Goal: Navigation & Orientation: Find specific page/section

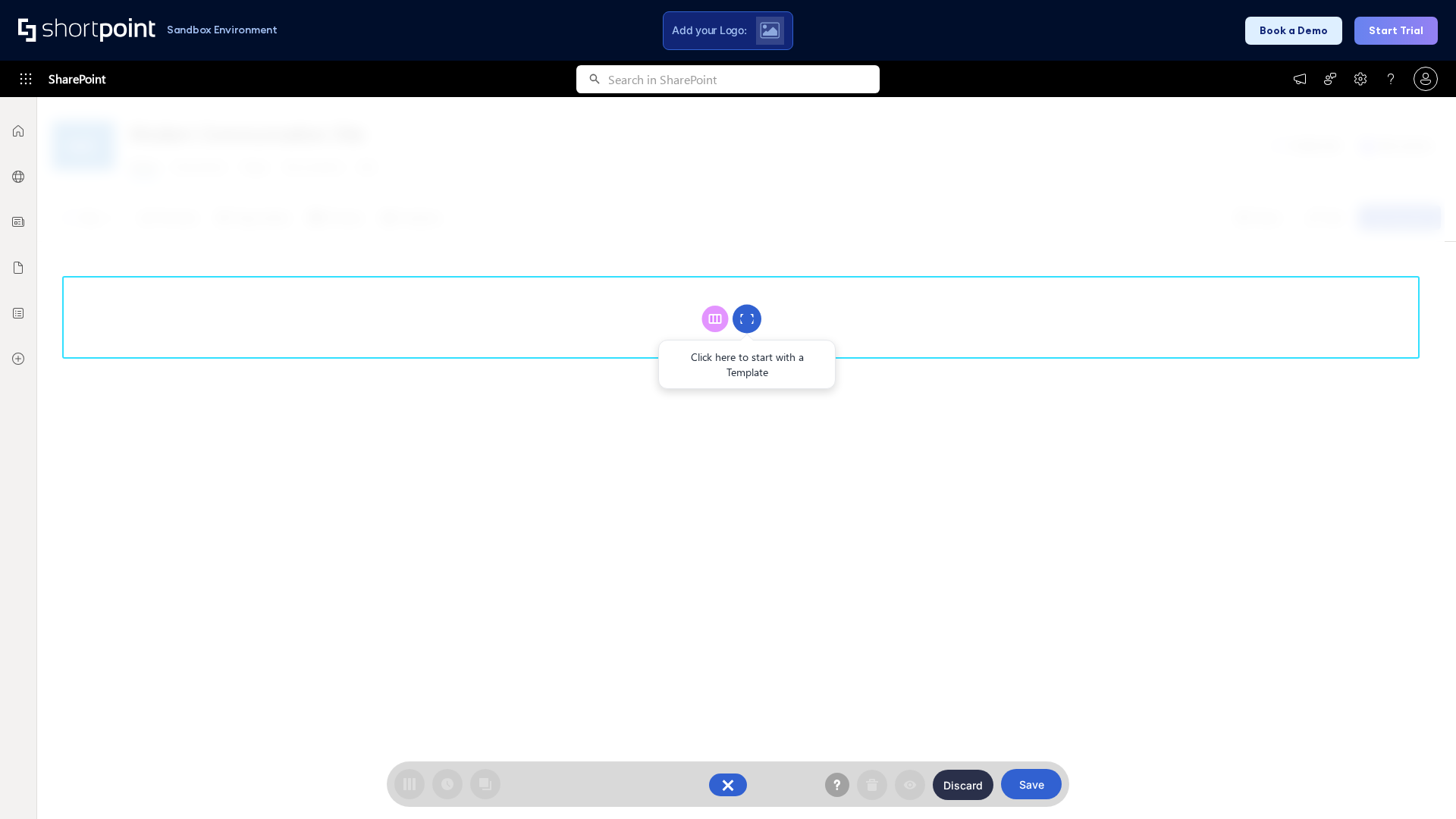
click at [747, 318] on circle at bounding box center [747, 319] width 29 height 29
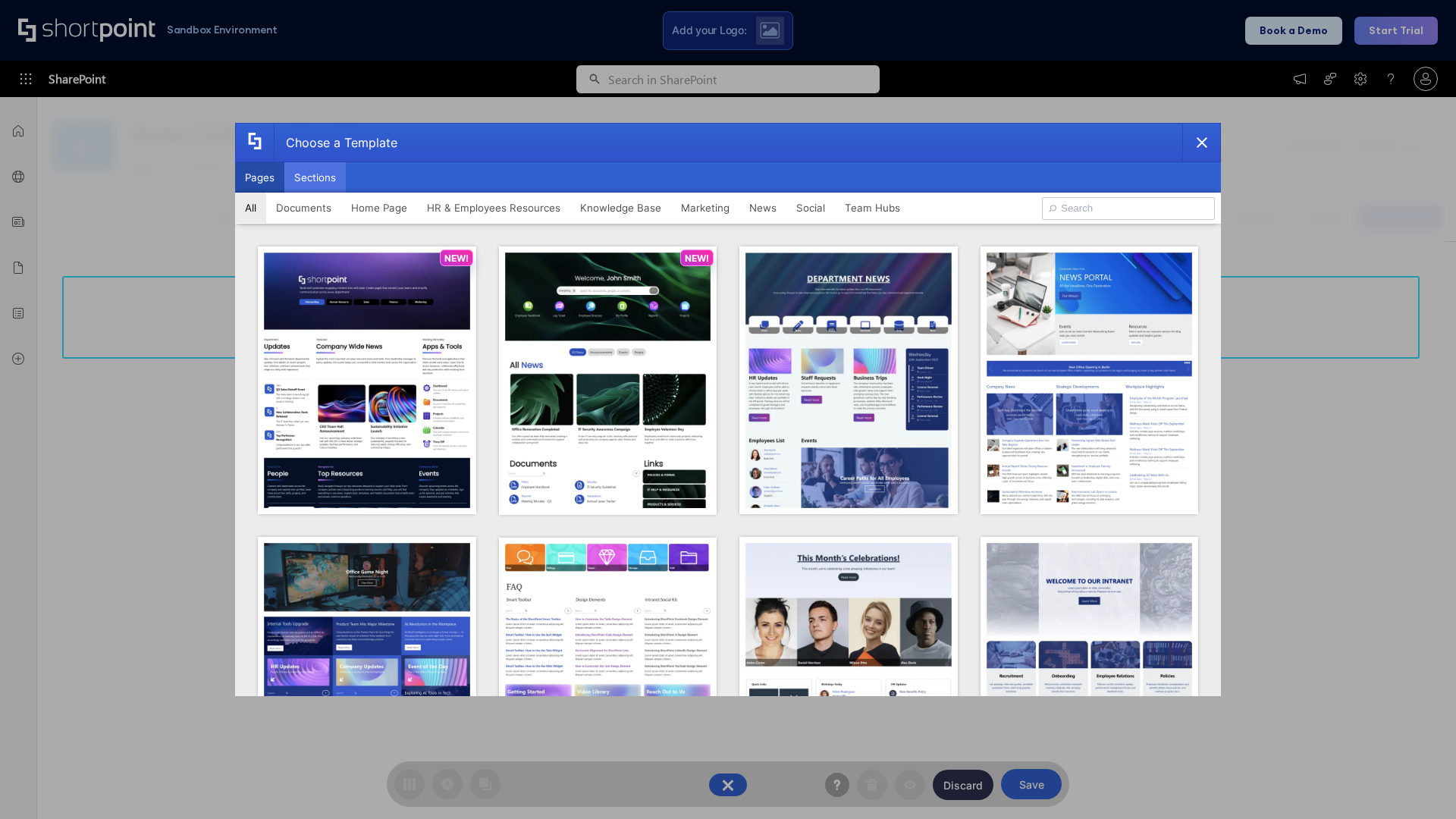
click at [315, 178] on button "Sections" at bounding box center [315, 178] width 62 height 31
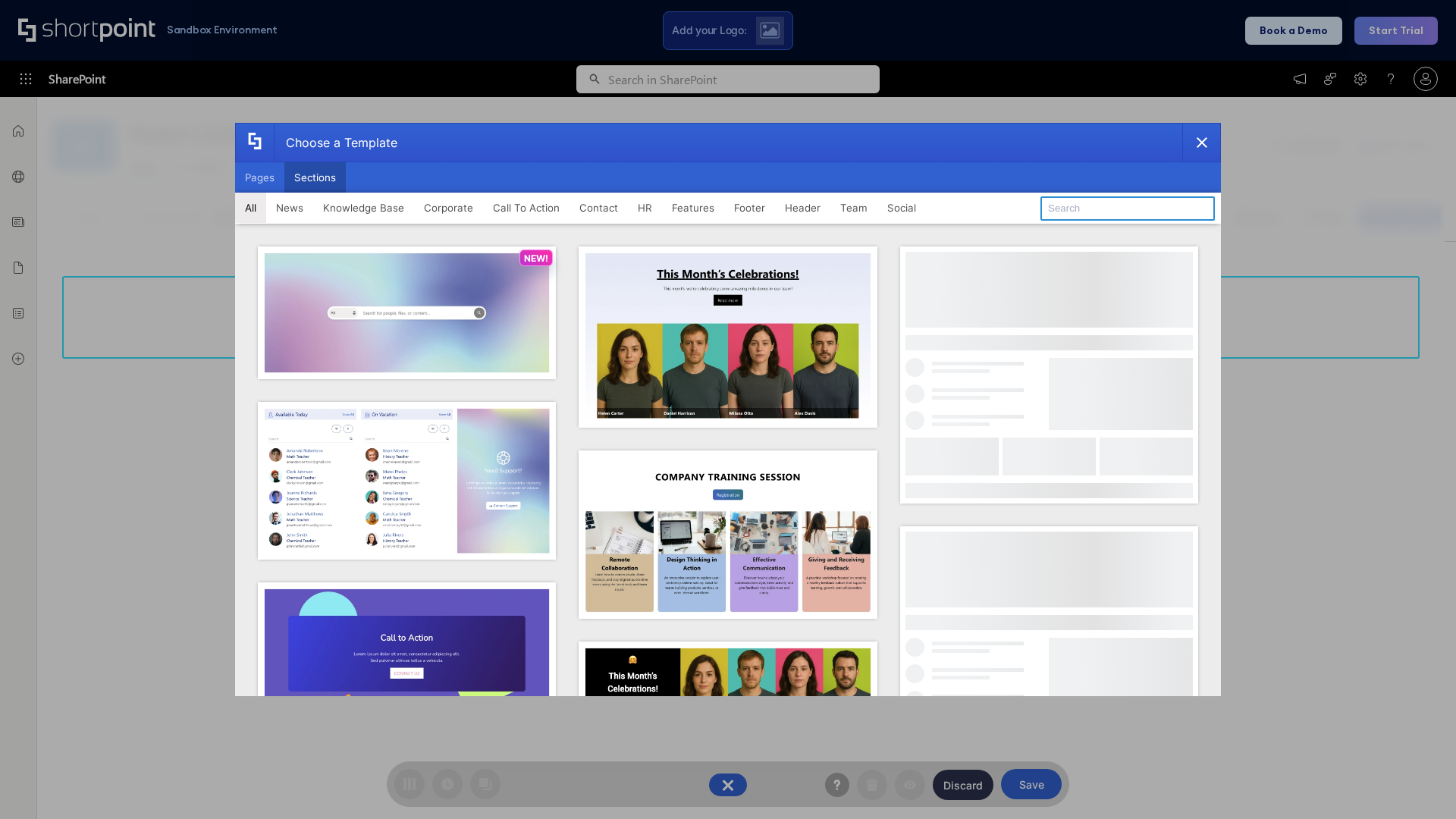
type input "Search"
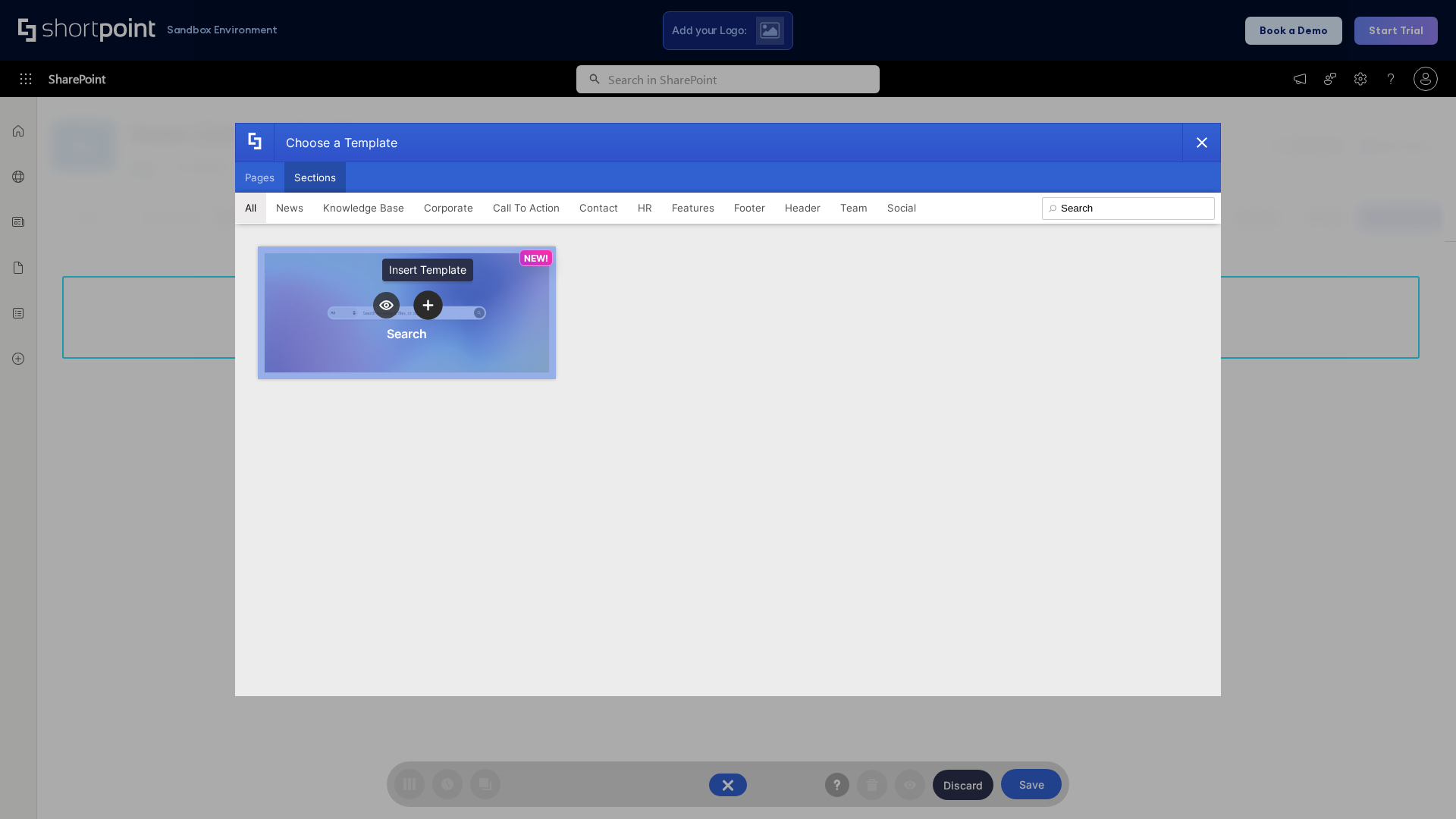
click at [428, 305] on icon "template selector" at bounding box center [428, 306] width 11 height 11
